Goal: Information Seeking & Learning: Learn about a topic

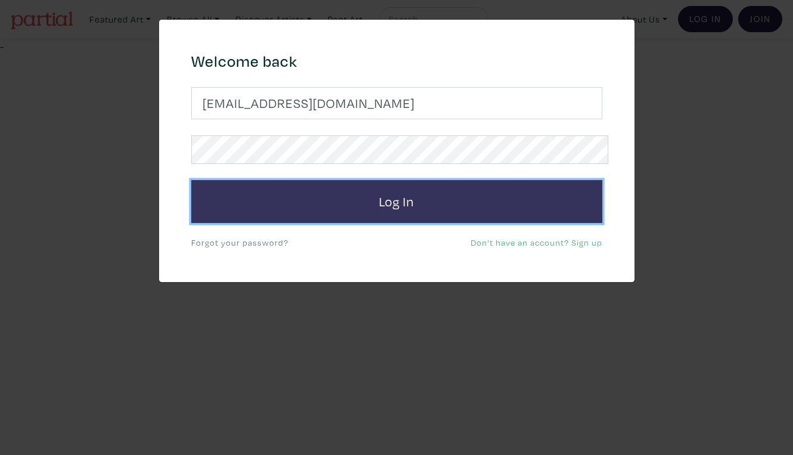
click at [454, 187] on button "Log In" at bounding box center [396, 201] width 411 height 43
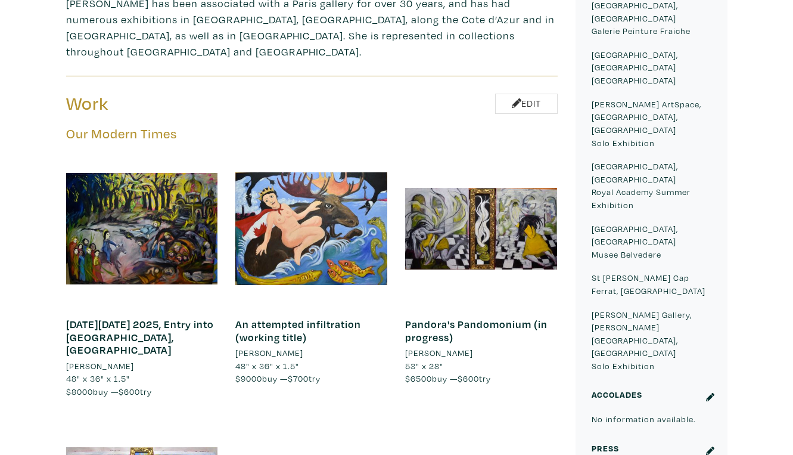
scroll to position [607, 0]
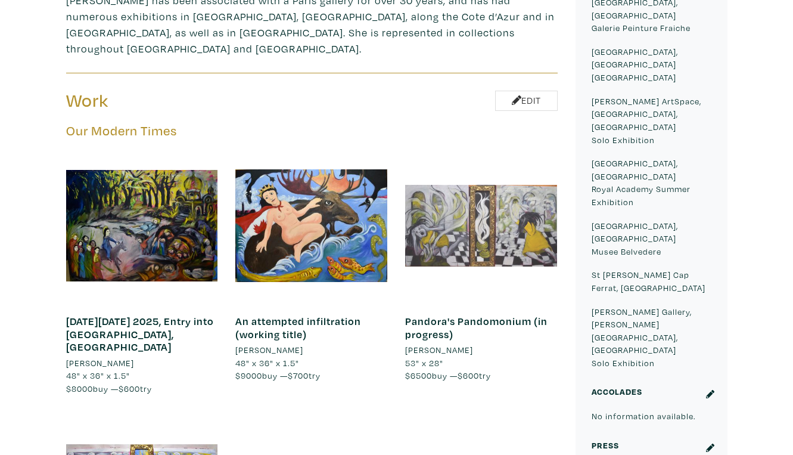
click at [530, 150] on div at bounding box center [481, 226] width 152 height 152
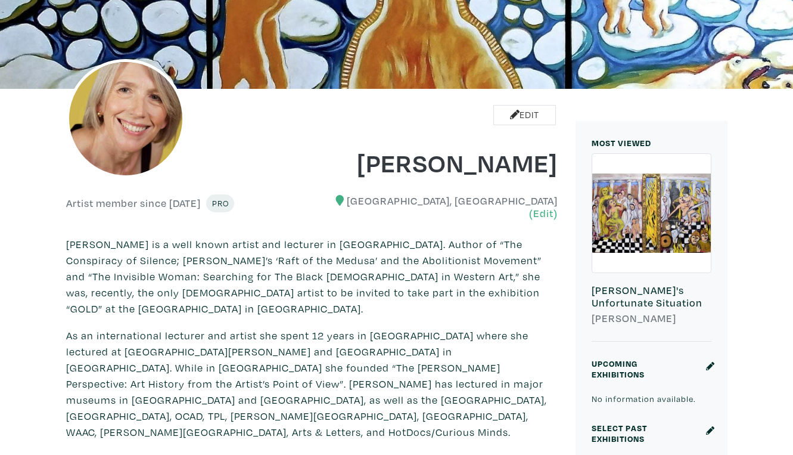
scroll to position [0, 0]
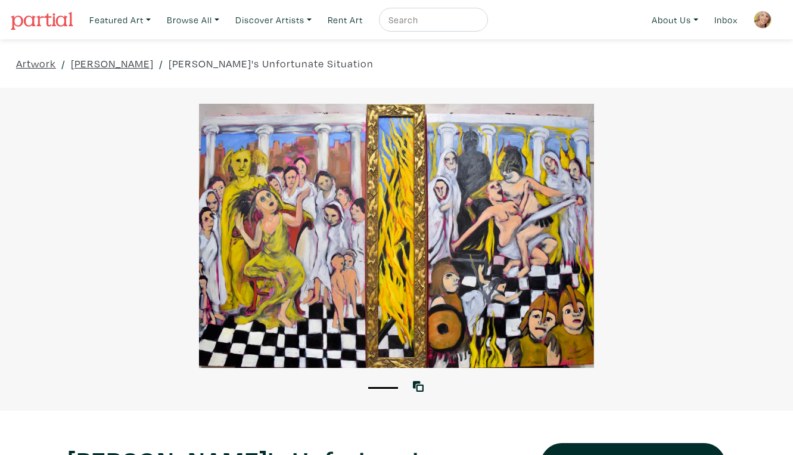
click at [497, 269] on div at bounding box center [396, 236] width 793 height 264
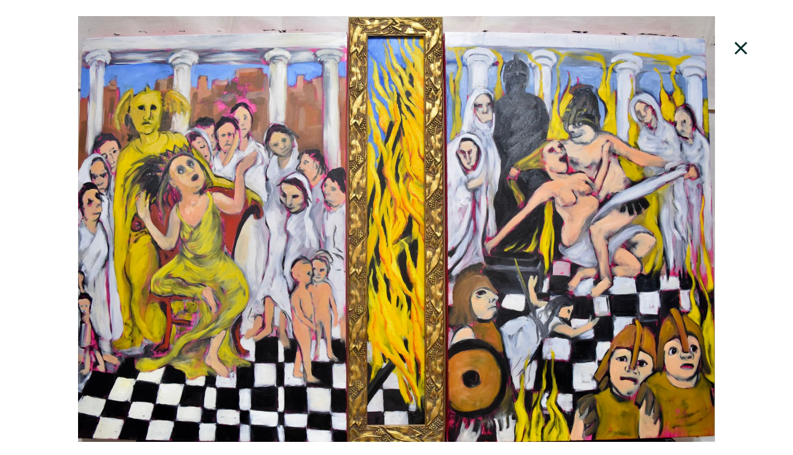
click at [688, 108] on div at bounding box center [396, 229] width 793 height 426
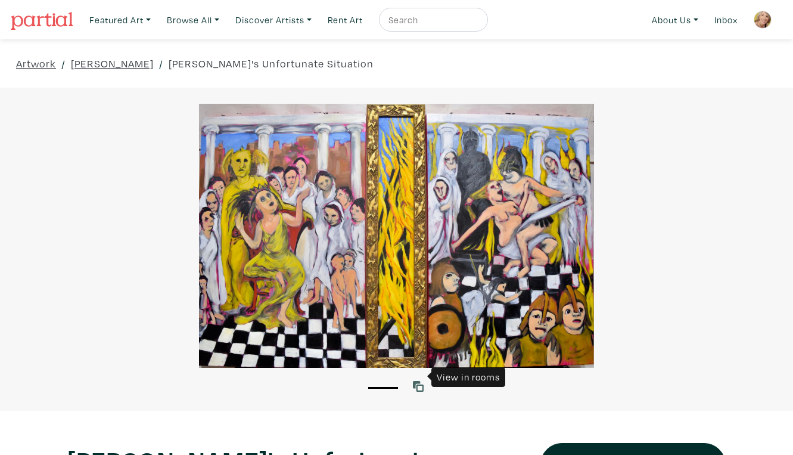
click at [420, 381] on icon at bounding box center [418, 386] width 11 height 11
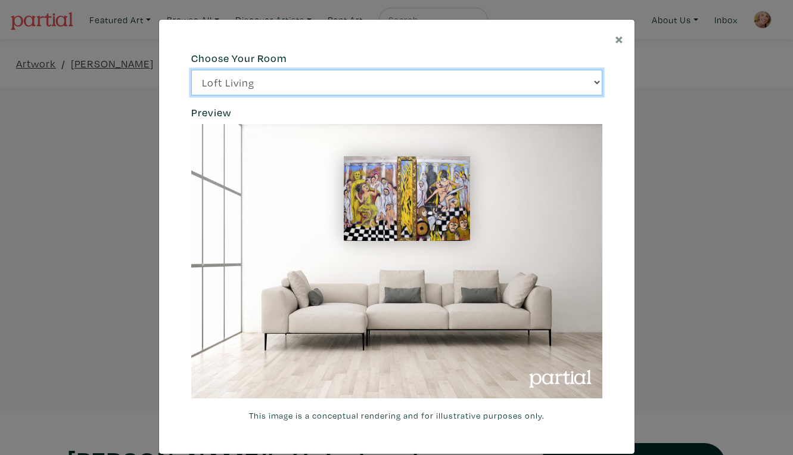
click option "Bright Bedroom" at bounding box center [0, 0] width 0 height 0
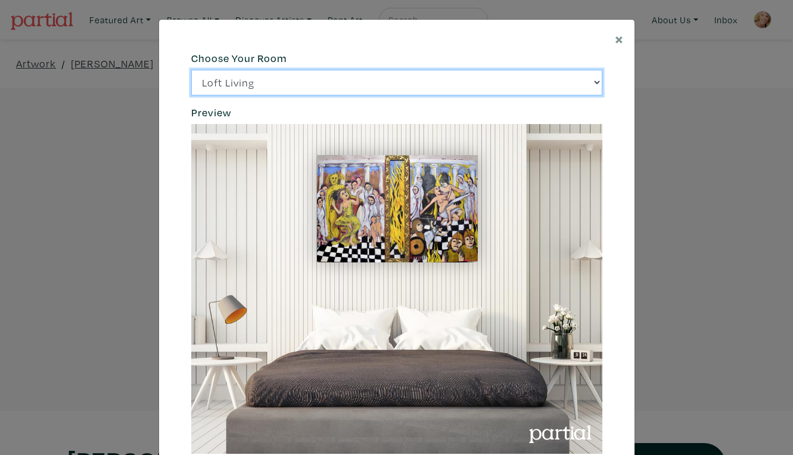
click option "City Office" at bounding box center [0, 0] width 0 height 0
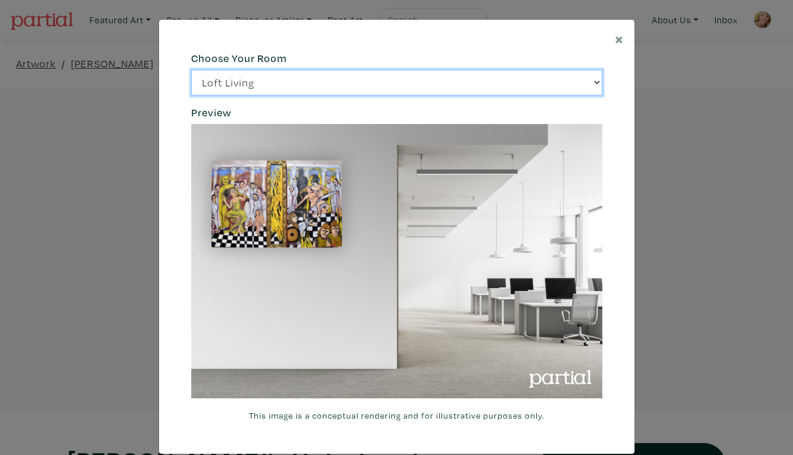
click option "Gallery Space" at bounding box center [0, 0] width 0 height 0
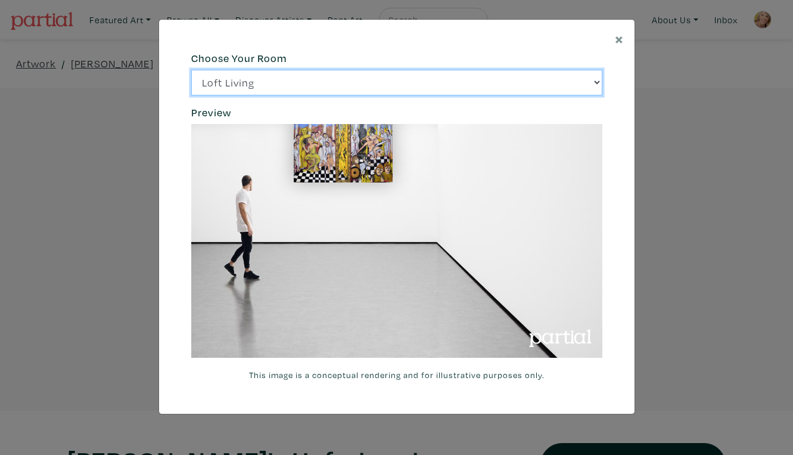
select select "/thumb/phpThumb.php?src=https%3A%2F%2Flabs.partial.gallery%2Fprojects%2Frenderi…"
click option "Loft Living" at bounding box center [0, 0] width 0 height 0
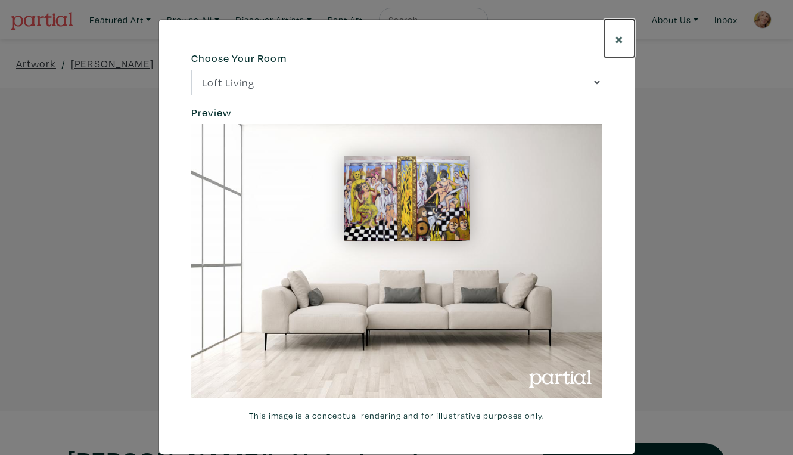
click at [621, 33] on span "×" at bounding box center [619, 38] width 9 height 21
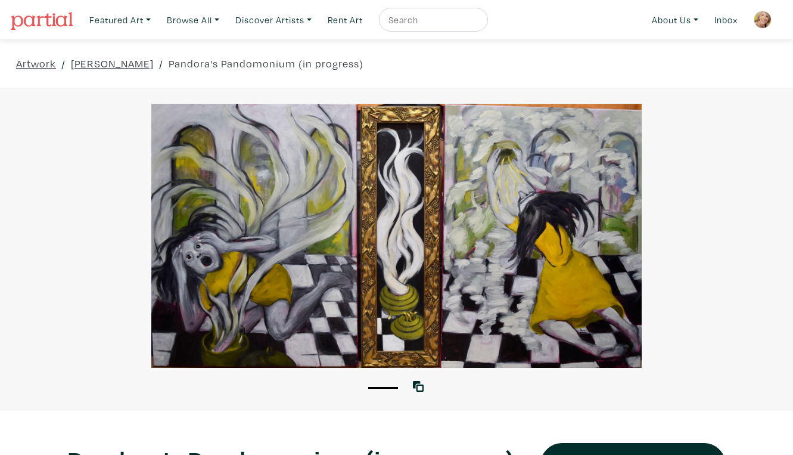
click at [587, 292] on div at bounding box center [396, 236] width 793 height 264
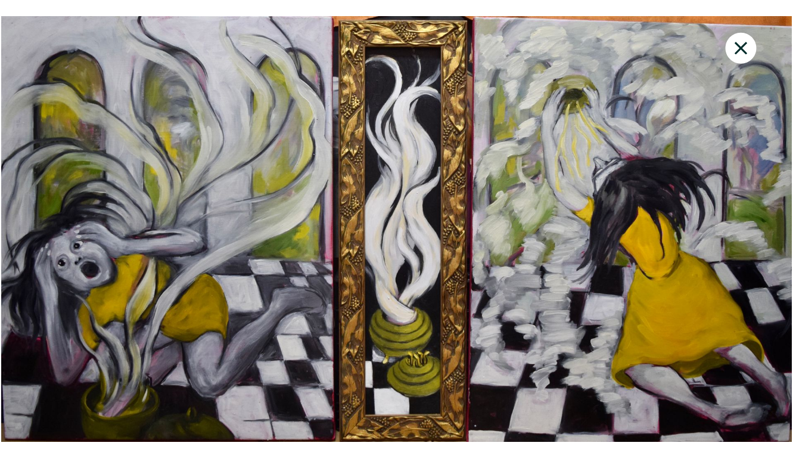
click at [578, 241] on div at bounding box center [396, 229] width 793 height 426
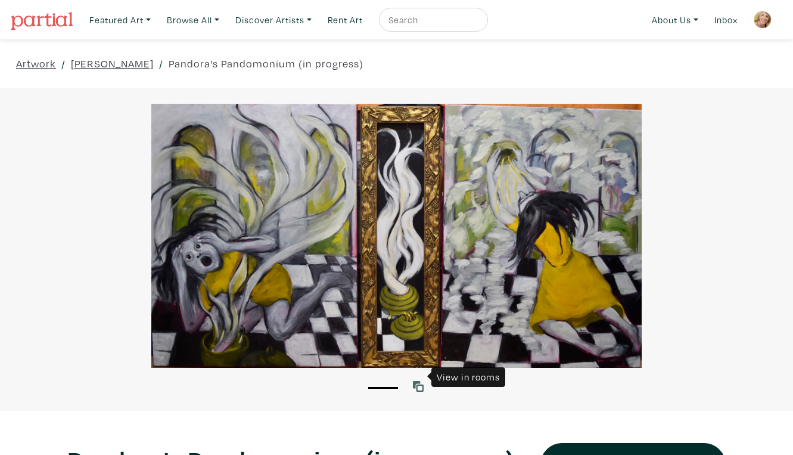
click at [421, 381] on icon at bounding box center [418, 386] width 11 height 11
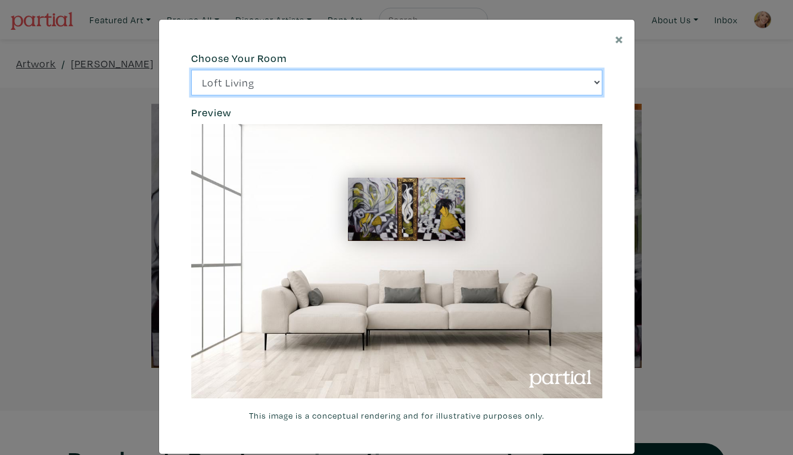
click option "Bright Bedroom" at bounding box center [0, 0] width 0 height 0
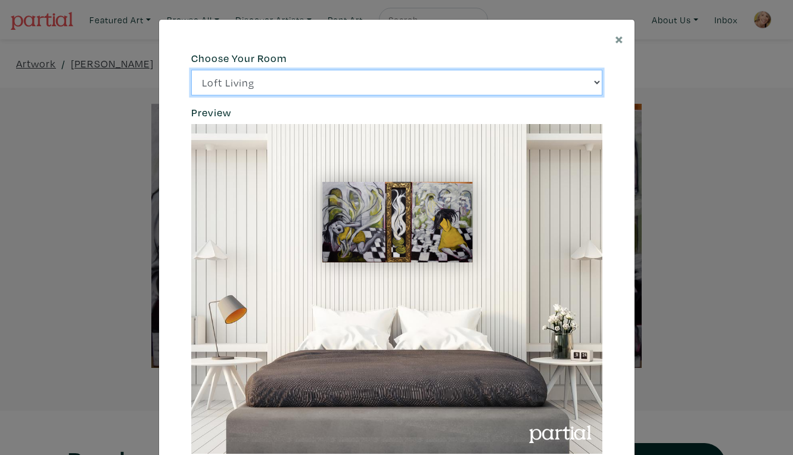
click option "City Office" at bounding box center [0, 0] width 0 height 0
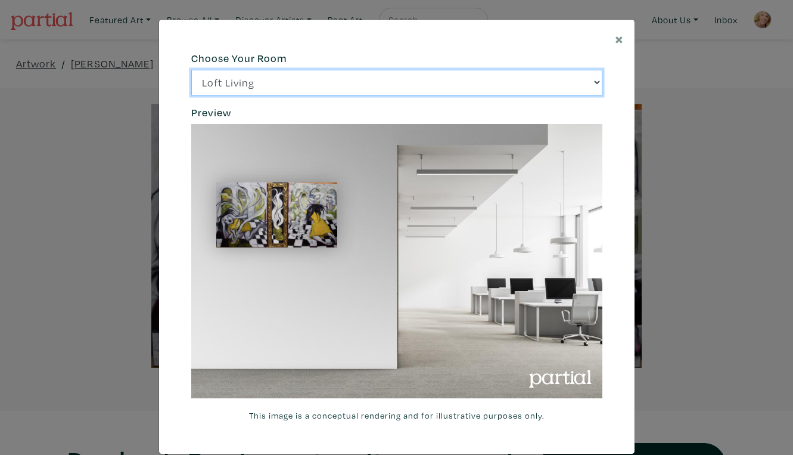
click option "Gallery Space" at bounding box center [0, 0] width 0 height 0
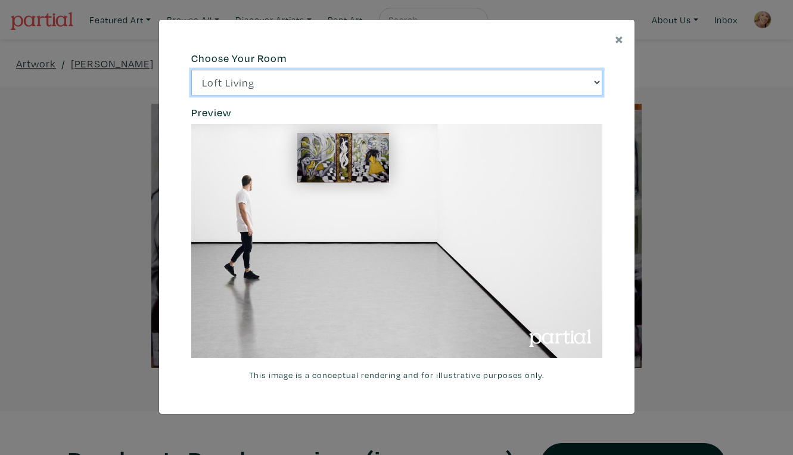
select select "/thumb/phpThumb.php?src=https%3A%2F%2Flabs.partial.gallery%2Fprojects%2Frenderi…"
click option "Loft Living" at bounding box center [0, 0] width 0 height 0
